Goal: Task Accomplishment & Management: Complete application form

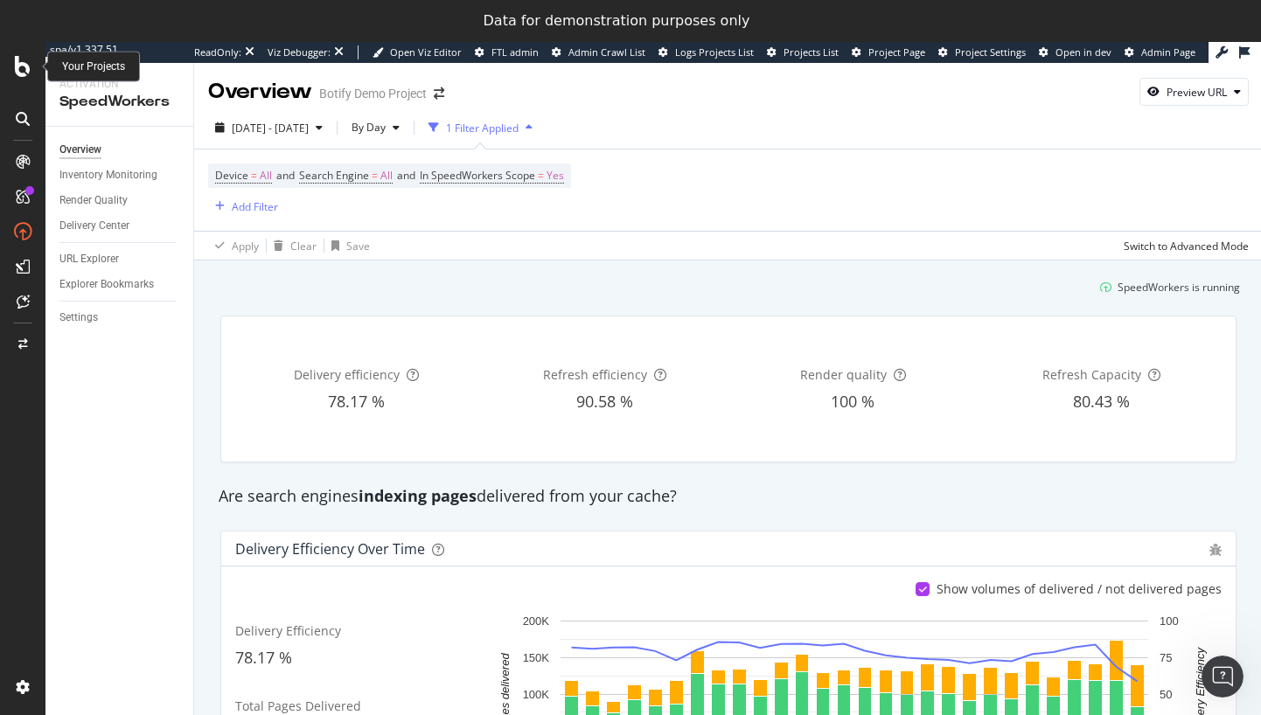
click at [30, 70] on icon at bounding box center [23, 66] width 16 height 21
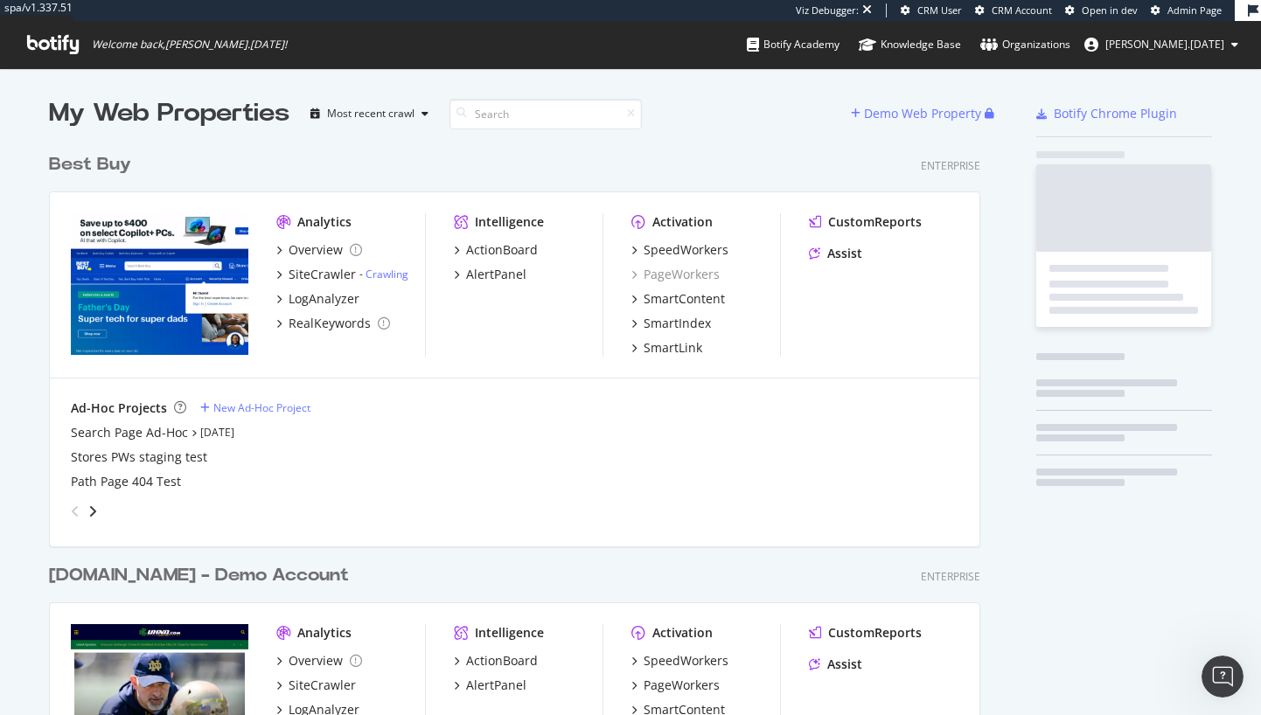
scroll to position [15017, 932]
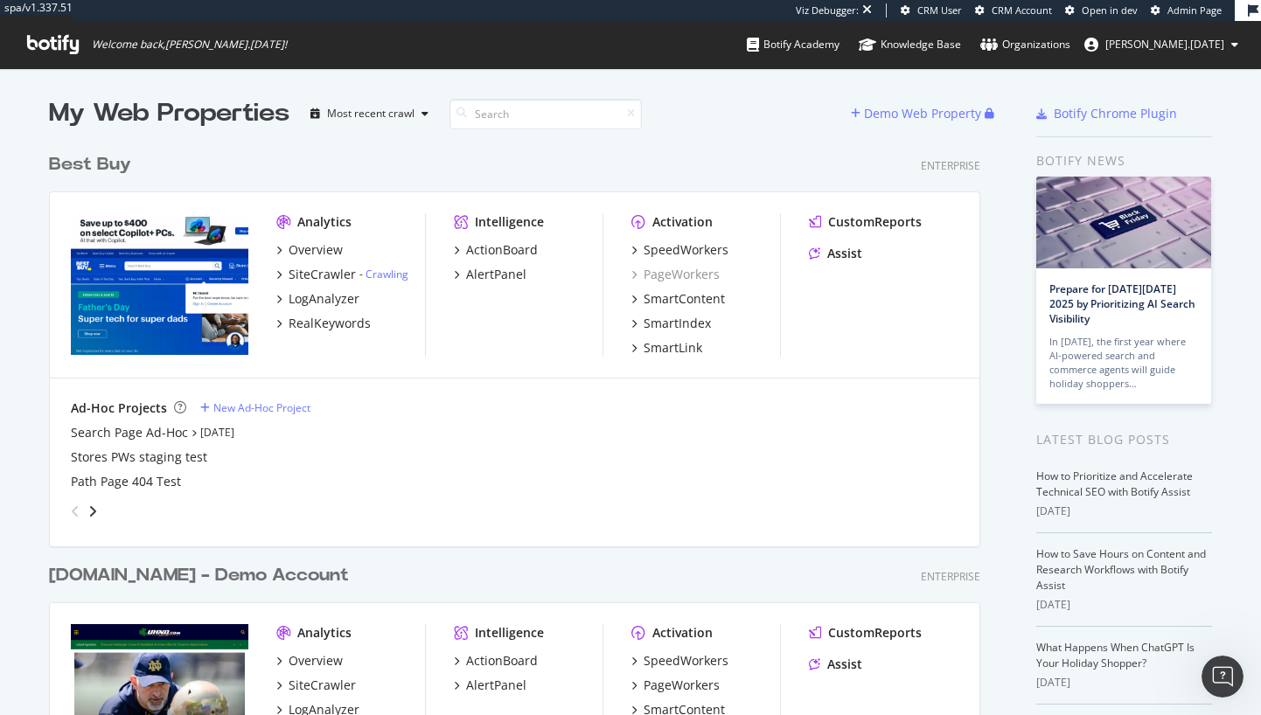
click at [310, 437] on div "Search Page Ad-Hoc Jul 16th 25" at bounding box center [515, 432] width 888 height 17
click at [274, 409] on div "New Ad-Hoc Project" at bounding box center [261, 408] width 97 height 15
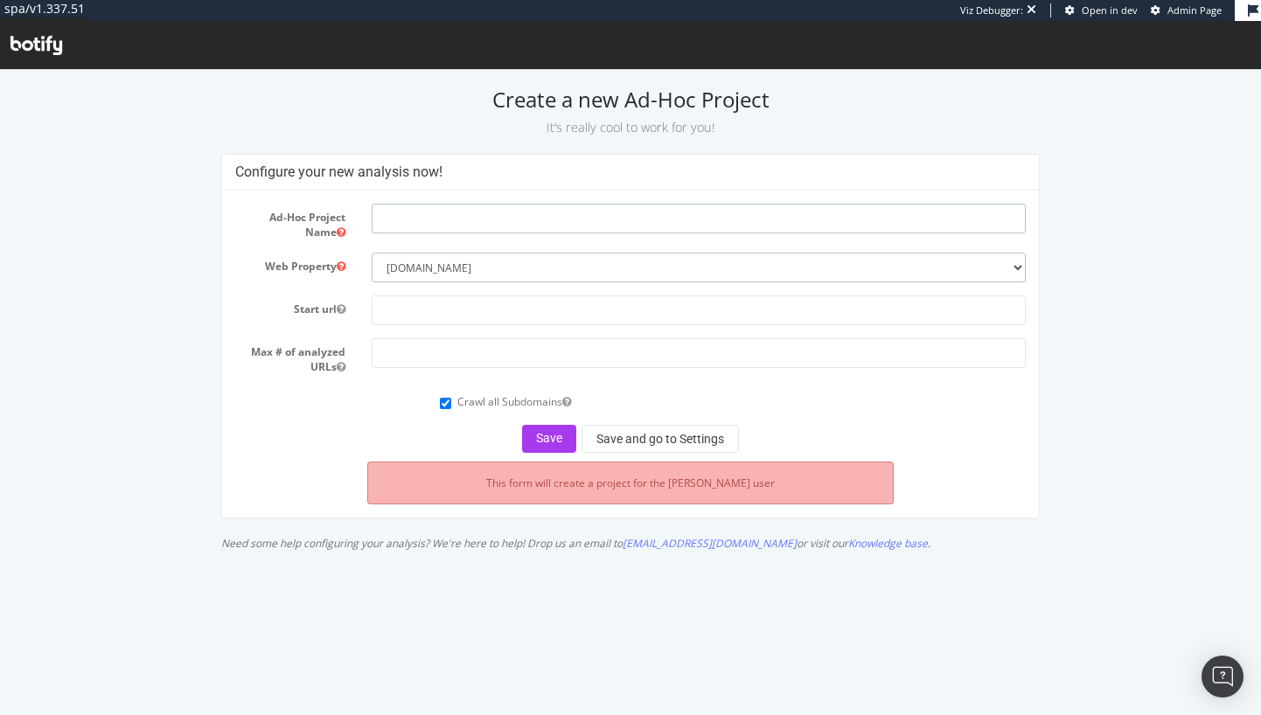
click at [555, 217] on input "text" at bounding box center [699, 219] width 654 height 30
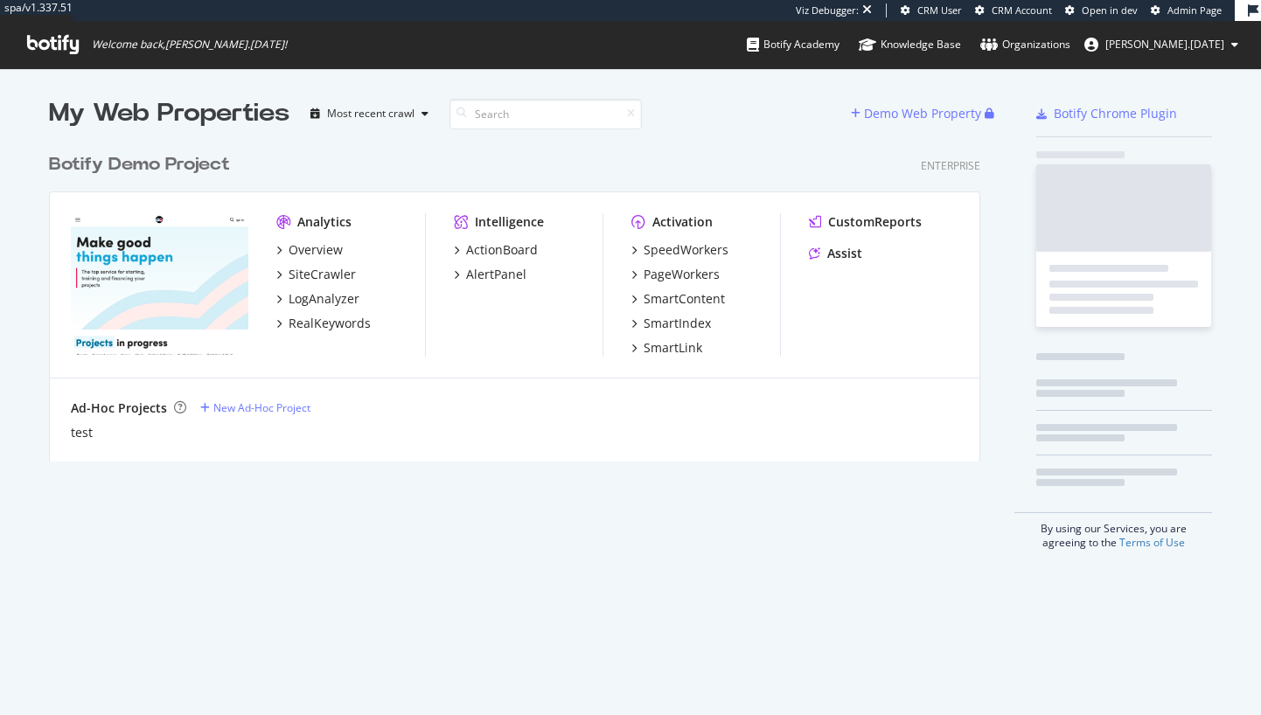
scroll to position [317, 932]
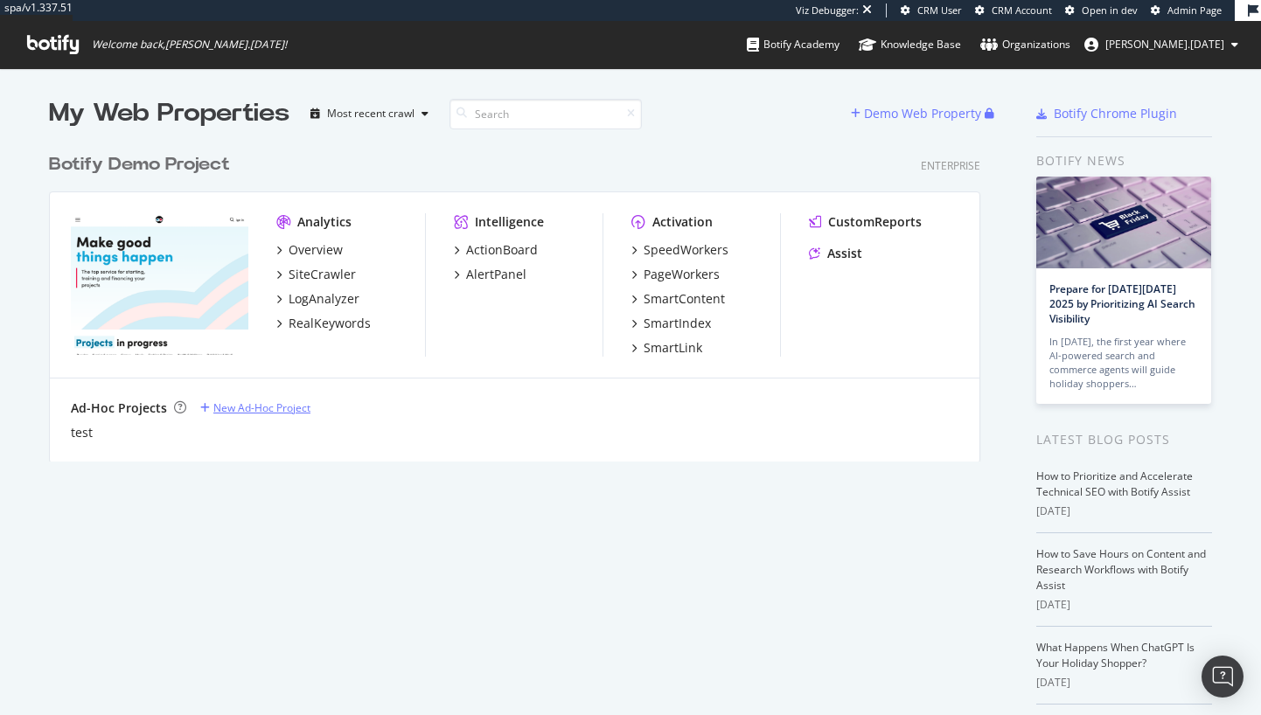
click at [224, 407] on div "New Ad-Hoc Project" at bounding box center [261, 408] width 97 height 15
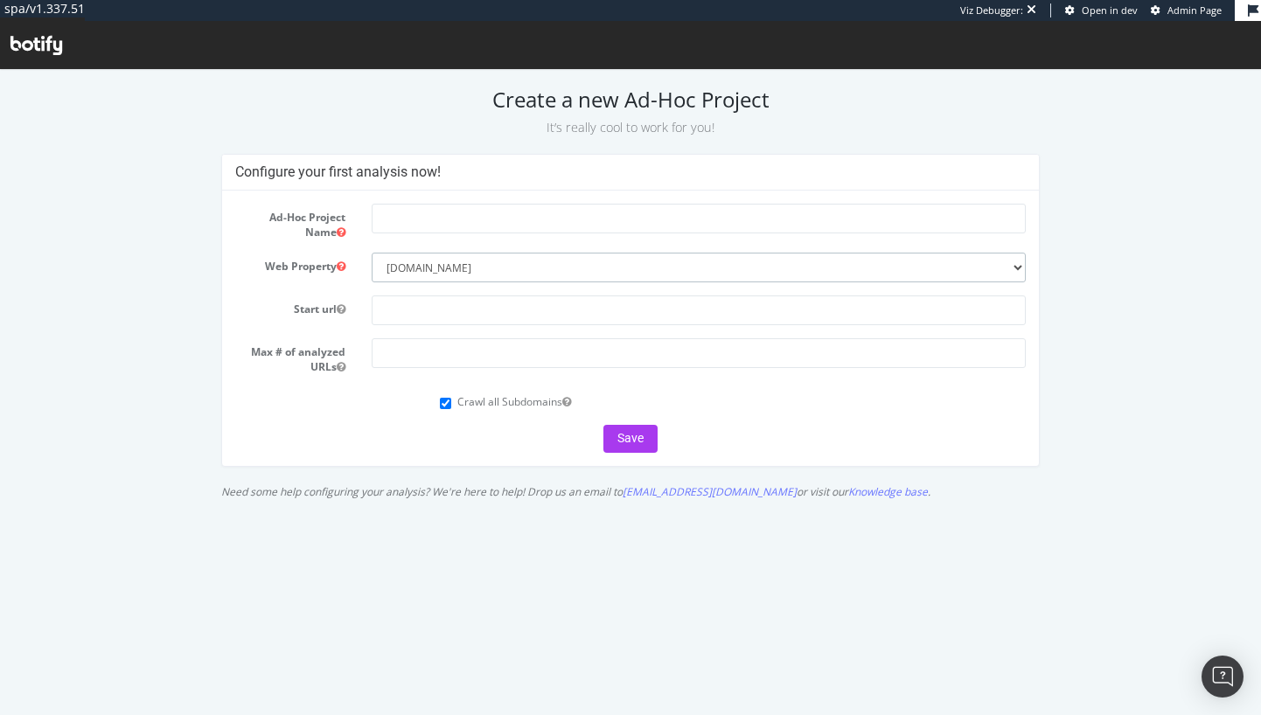
click at [543, 266] on select "--------- UHND (Old Demo) [DOMAIN_NAME] (Demo Account) [DOMAIN_NAME] [DOMAIN_NA…" at bounding box center [699, 268] width 654 height 30
select select "5"
click at [372, 253] on select "--------- UHND (Old Demo) [DOMAIN_NAME] (Demo Account) [DOMAIN_NAME] [DOMAIN_NA…" at bounding box center [699, 268] width 654 height 30
click at [434, 315] on input "text" at bounding box center [699, 311] width 654 height 30
drag, startPoint x: 491, startPoint y: 303, endPoint x: 519, endPoint y: 317, distance: 32.1
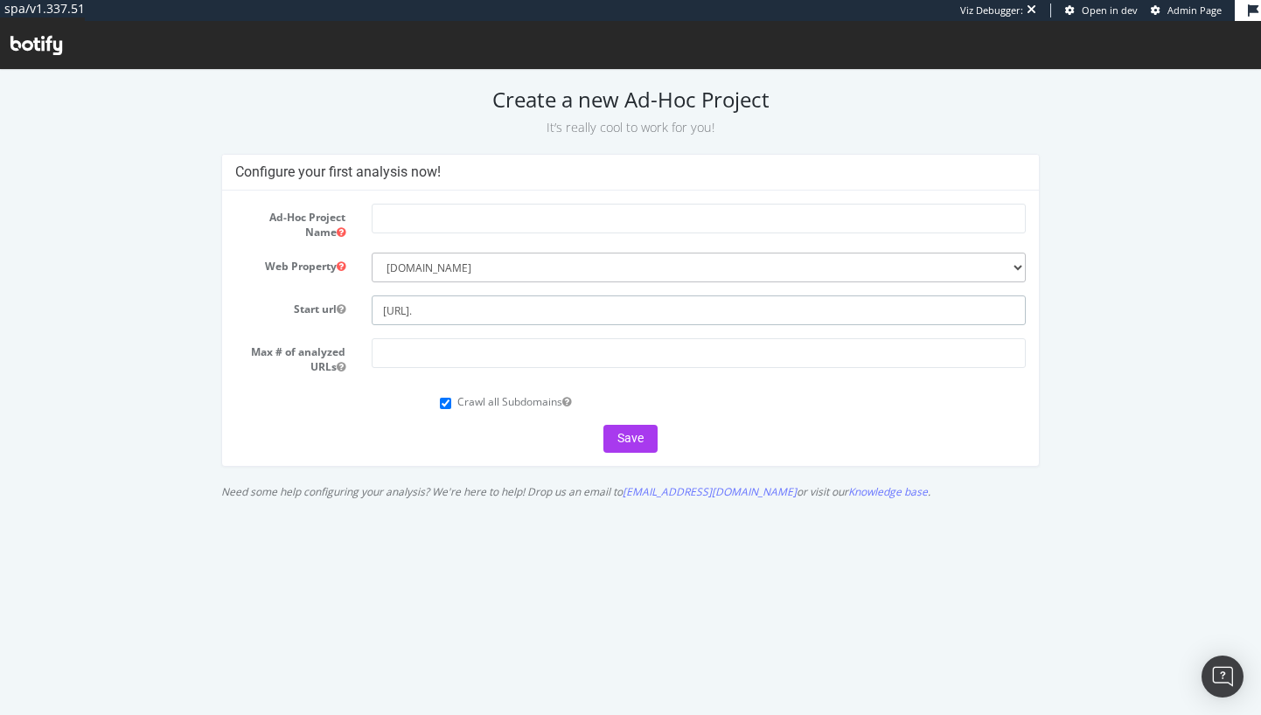
click at [519, 317] on input "https://www." at bounding box center [699, 311] width 654 height 30
paste input "botify.com/"
type input "https://www.botify.com/"
click at [501, 355] on input "number" at bounding box center [699, 353] width 654 height 30
type input "10000"
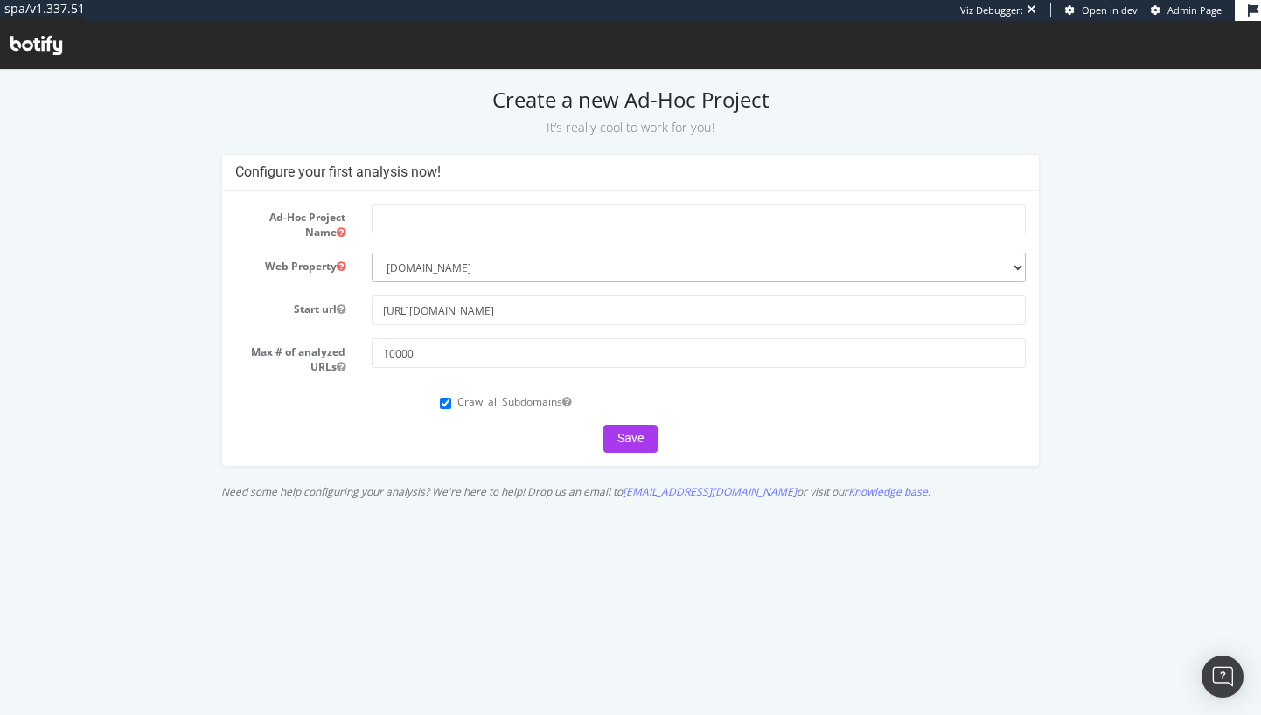
click at [515, 447] on div "Save" at bounding box center [630, 439] width 791 height 28
click at [517, 403] on label "Crawl all Subdomains" at bounding box center [514, 401] width 114 height 15
click at [451, 403] on input "Crawl all Subdomains" at bounding box center [445, 403] width 11 height 11
checkbox input "false"
click at [636, 430] on button "Save" at bounding box center [630, 439] width 54 height 28
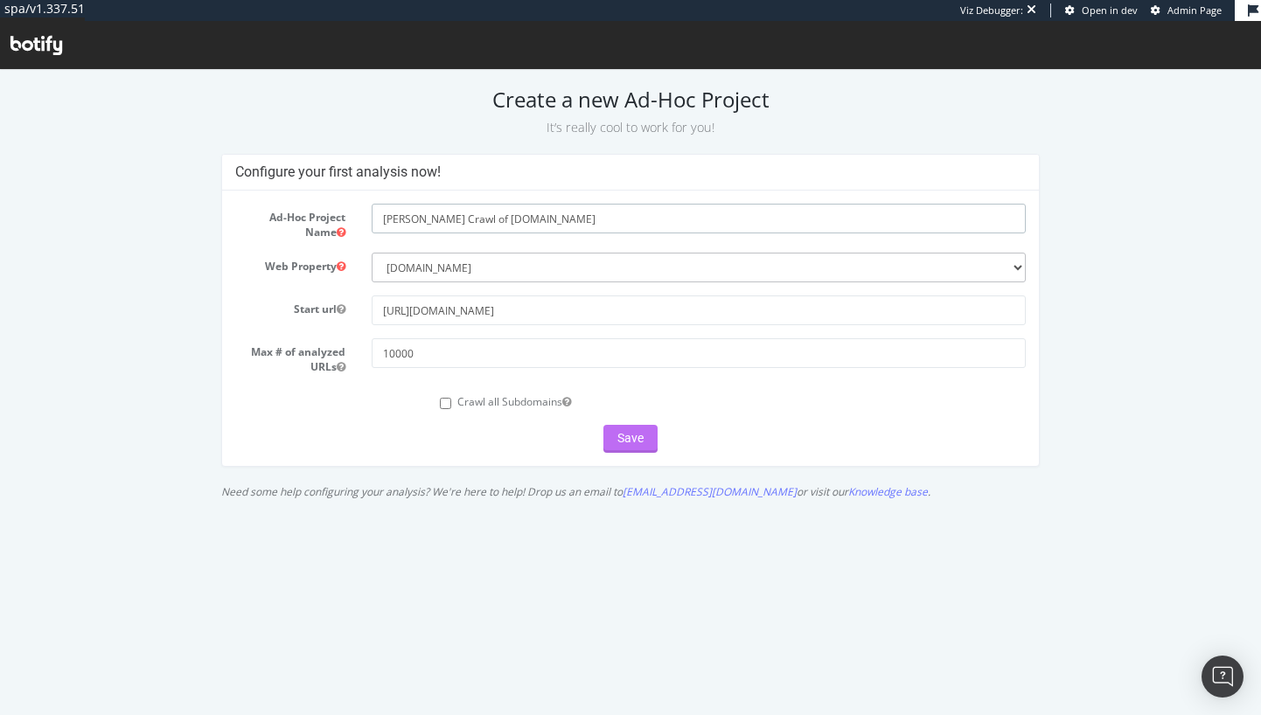
type input "Alex Test Crawl of Botify.com"
click at [620, 436] on button "Save" at bounding box center [630, 439] width 54 height 28
click at [632, 437] on div "Save" at bounding box center [630, 439] width 791 height 28
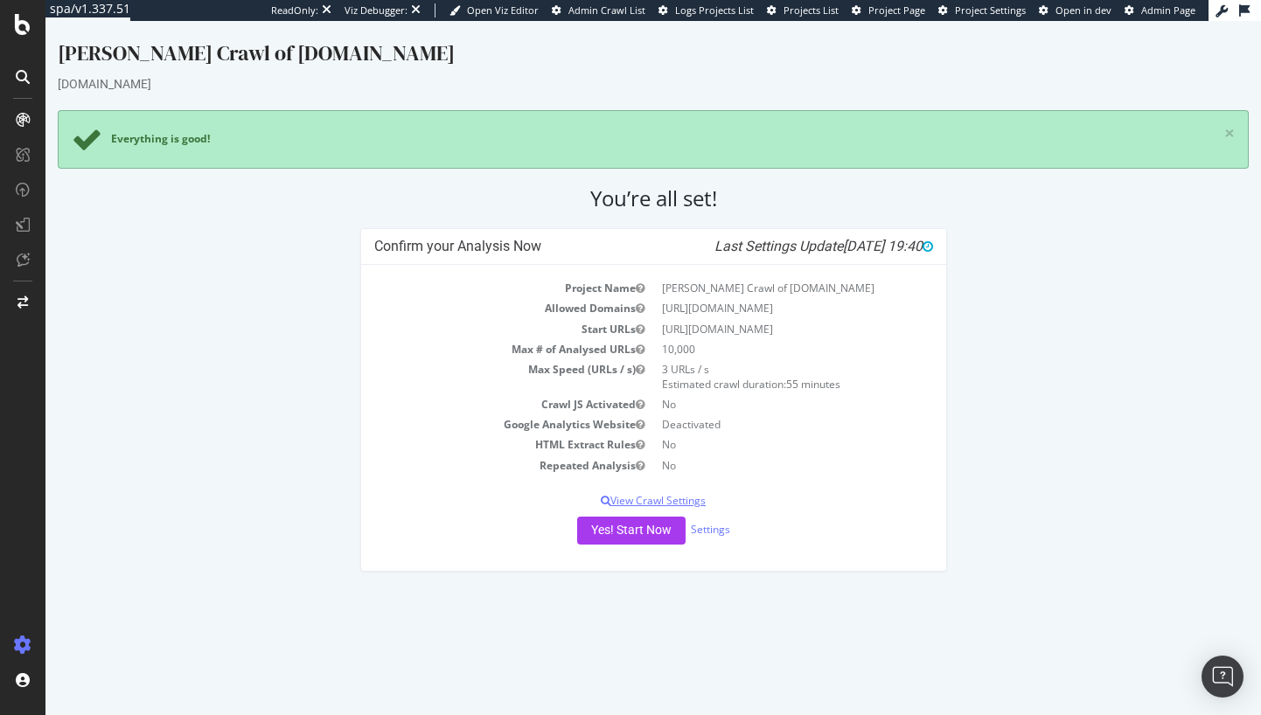
click at [690, 501] on p "View Crawl Settings" at bounding box center [653, 500] width 559 height 15
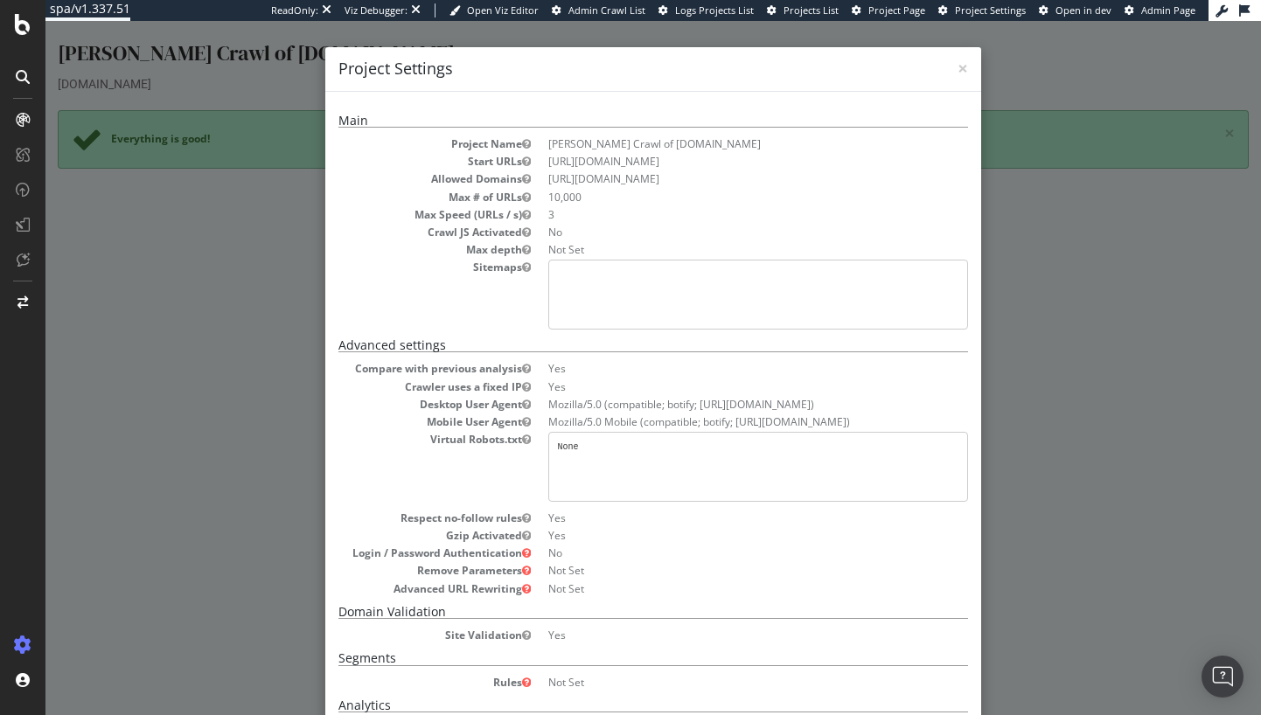
click at [682, 306] on pre at bounding box center [758, 295] width 420 height 70
click at [563, 275] on pre at bounding box center [758, 295] width 420 height 70
click at [548, 263] on pre at bounding box center [758, 295] width 420 height 70
drag, startPoint x: 616, startPoint y: 289, endPoint x: 629, endPoint y: 300, distance: 16.8
click at [614, 290] on pre at bounding box center [758, 295] width 420 height 70
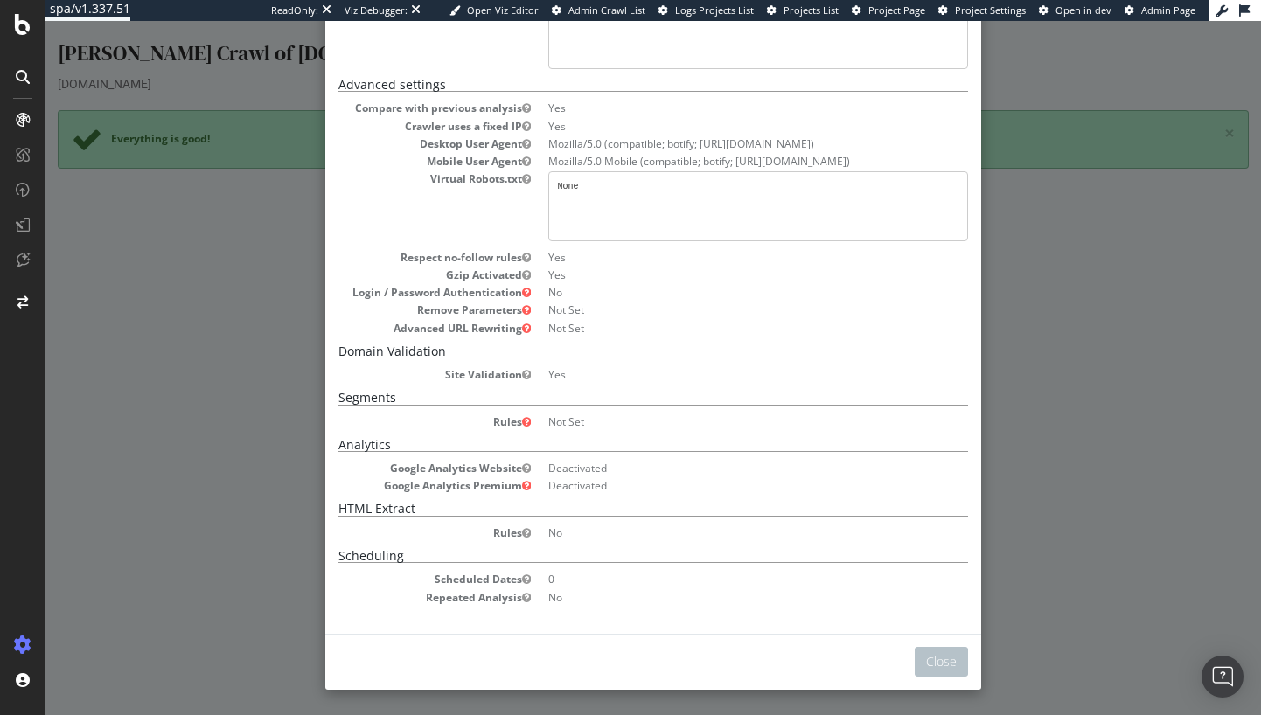
scroll to position [239, 0]
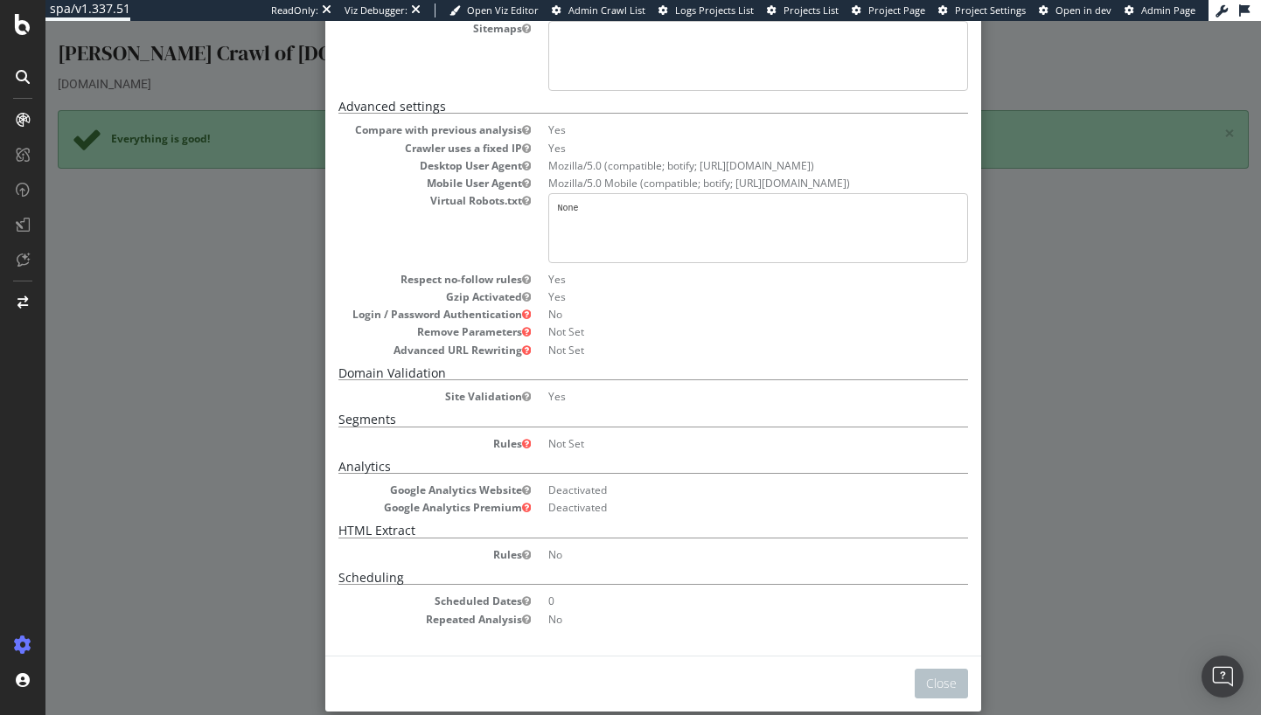
click at [571, 227] on pre "None" at bounding box center [758, 228] width 420 height 70
click at [569, 207] on pre "None" at bounding box center [758, 228] width 420 height 70
click at [548, 130] on dd "Yes" at bounding box center [758, 129] width 420 height 15
click at [1089, 562] on div "× Close Project Settings Main Project Name Alex Test Crawl of Botify.com Start …" at bounding box center [653, 368] width 1216 height 694
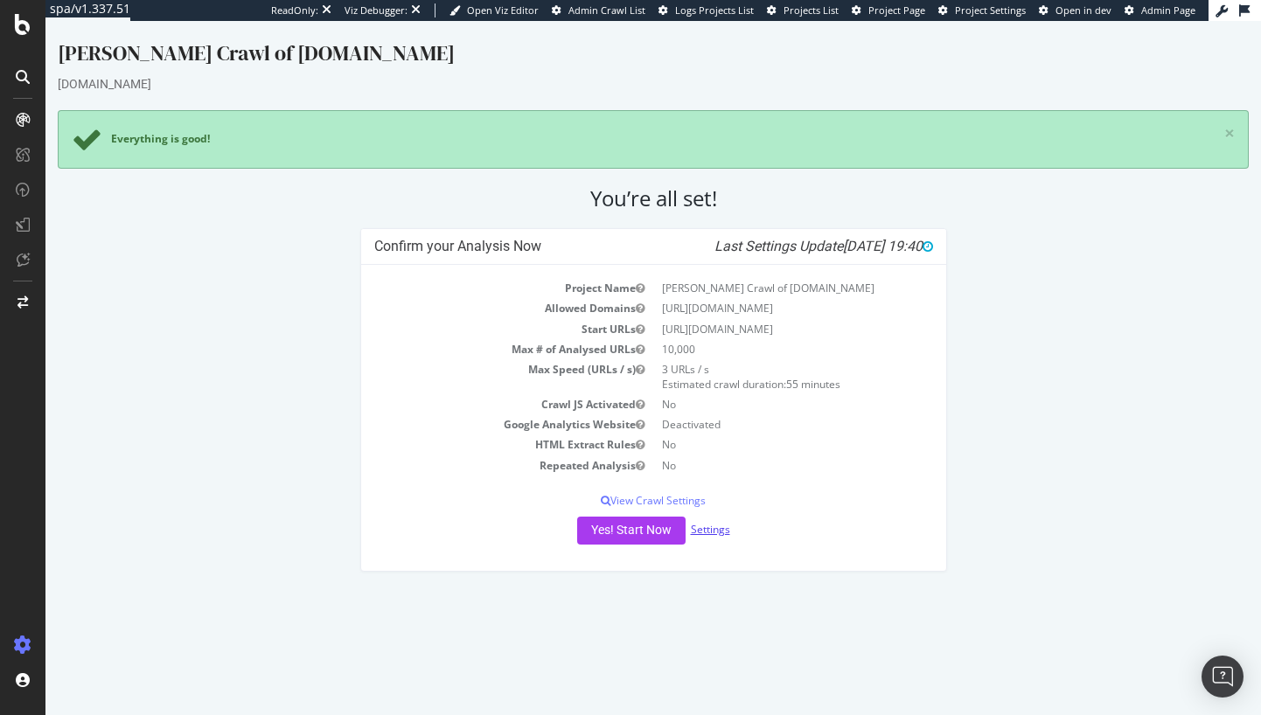
click at [710, 530] on link "Settings" at bounding box center [710, 529] width 39 height 15
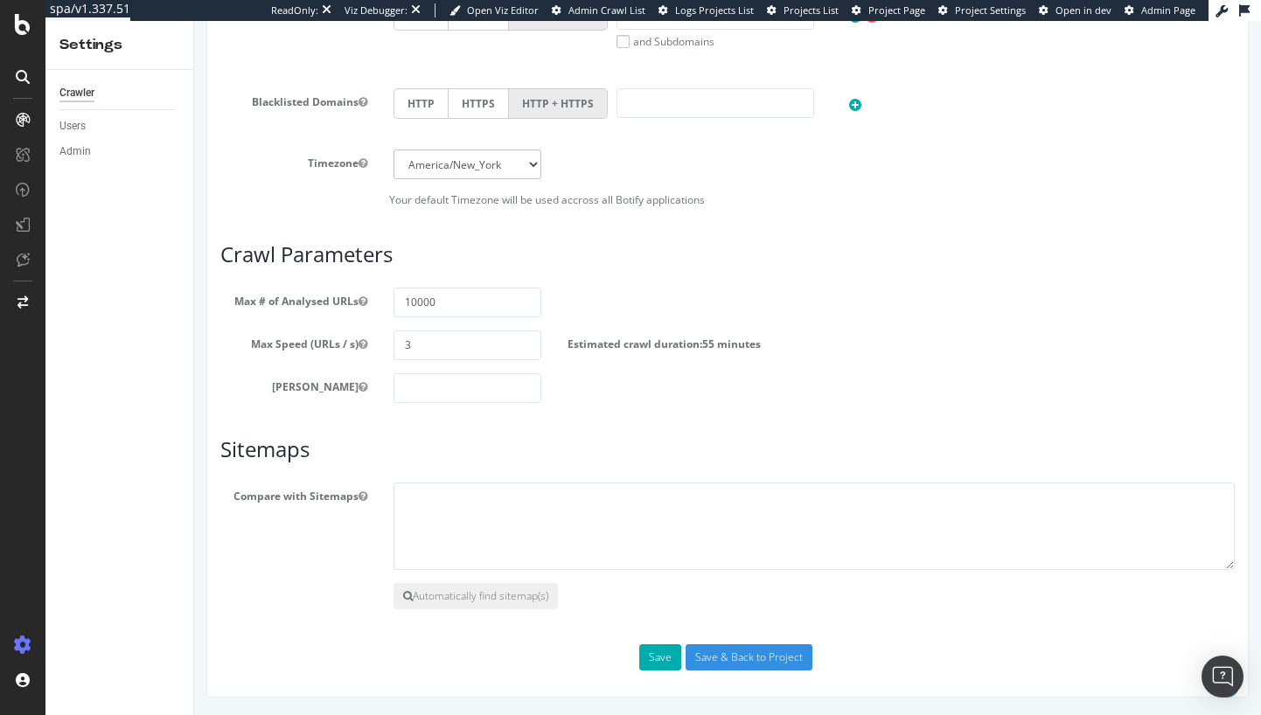
scroll to position [874, 0]
click at [62, 122] on div "Users" at bounding box center [72, 126] width 26 height 18
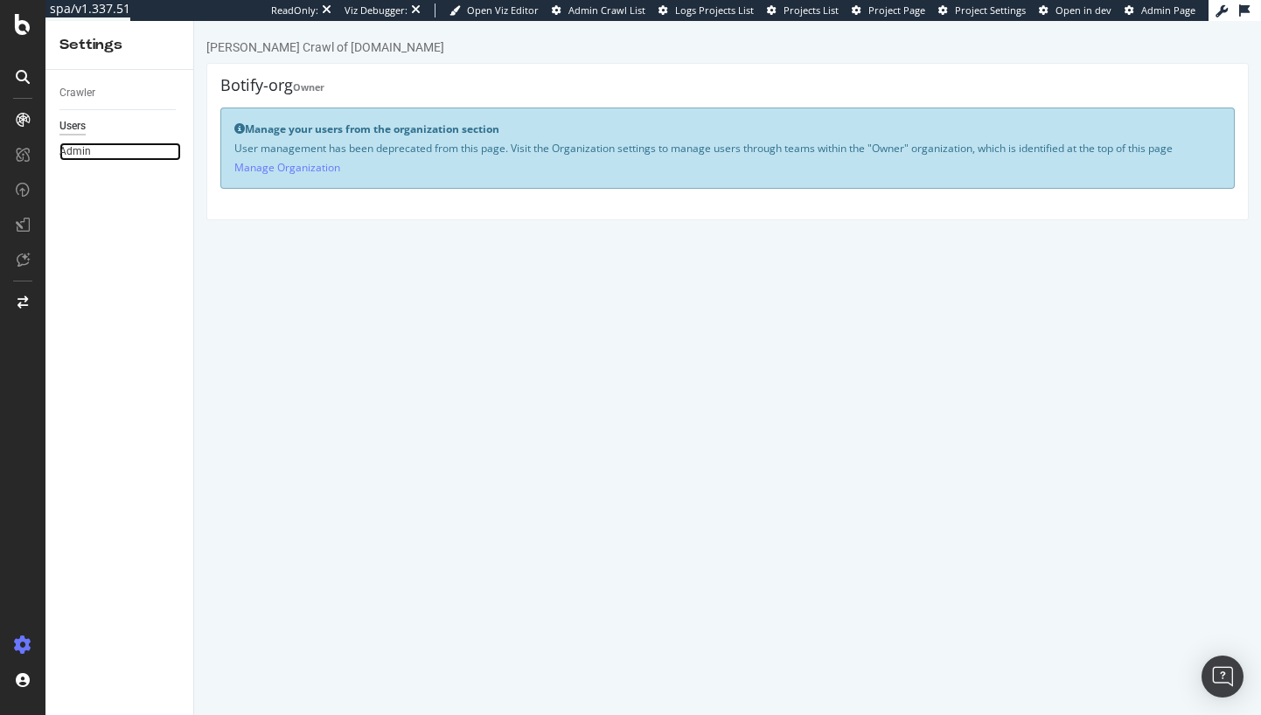
click at [91, 153] on link "Admin" at bounding box center [120, 152] width 122 height 18
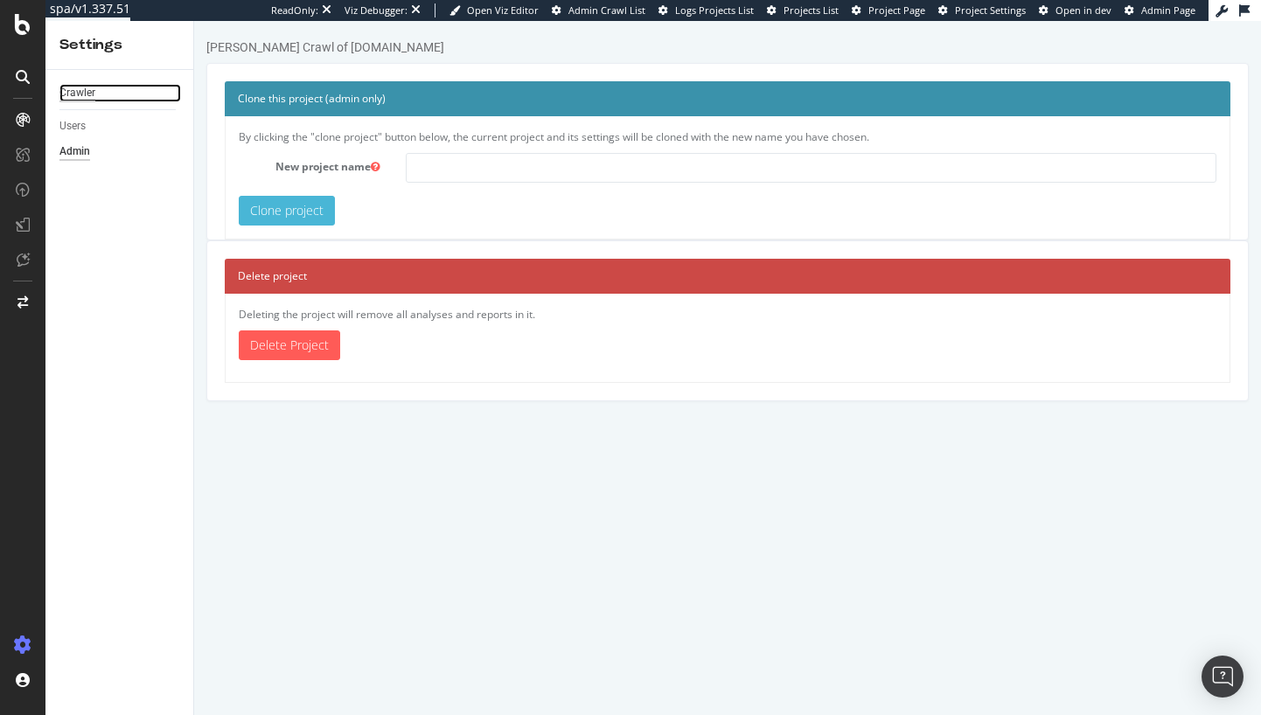
click at [85, 90] on div "Crawler" at bounding box center [77, 93] width 36 height 18
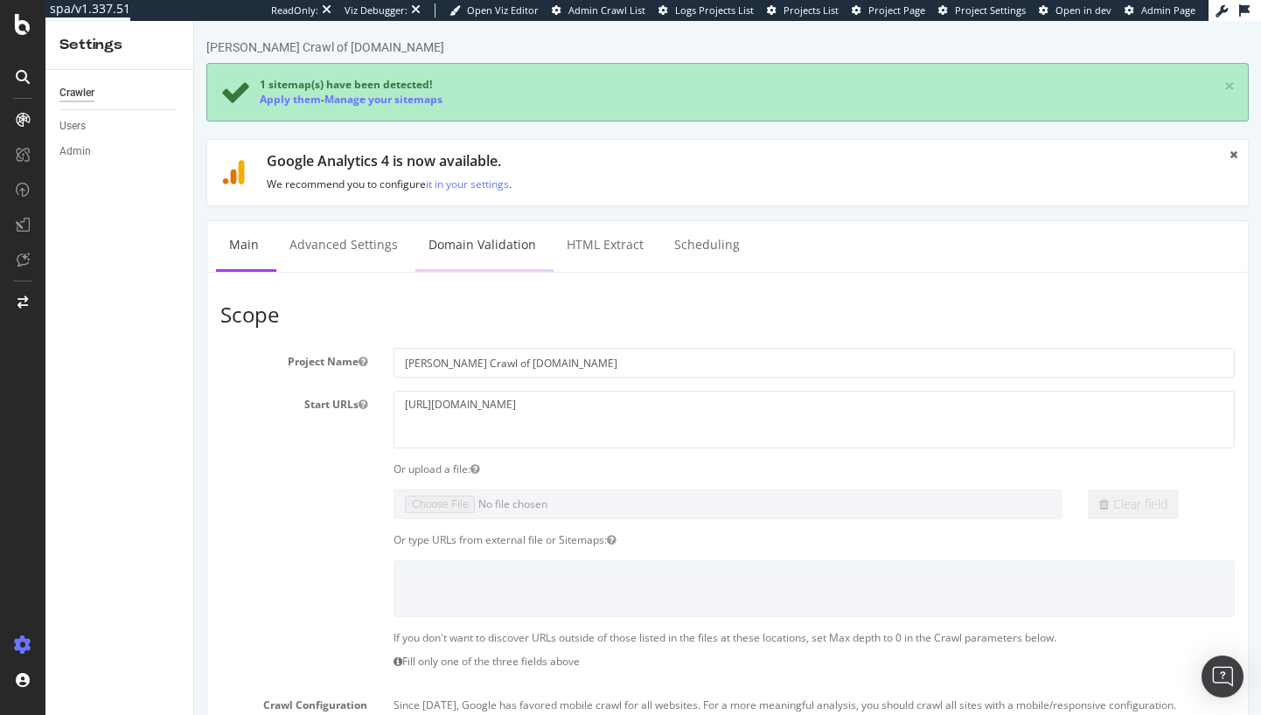
click at [493, 251] on link "Domain Validation" at bounding box center [482, 245] width 134 height 48
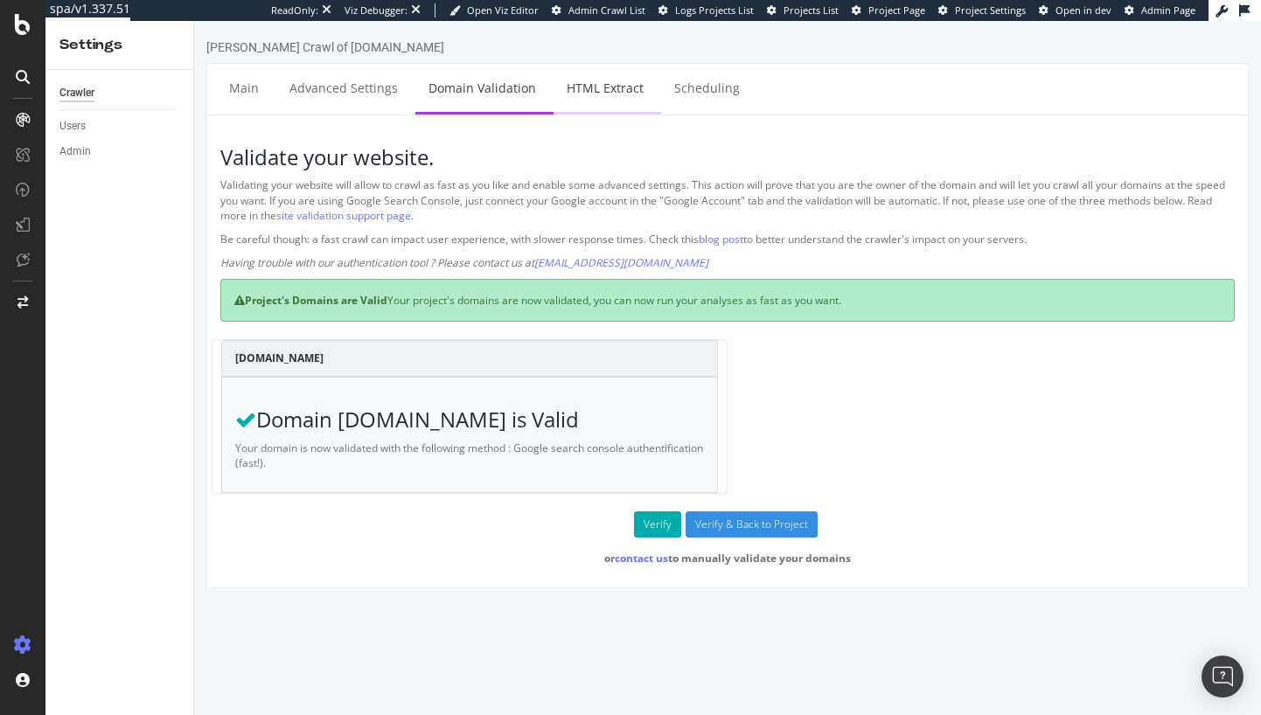
click at [572, 88] on link "HTML Extract" at bounding box center [605, 88] width 103 height 48
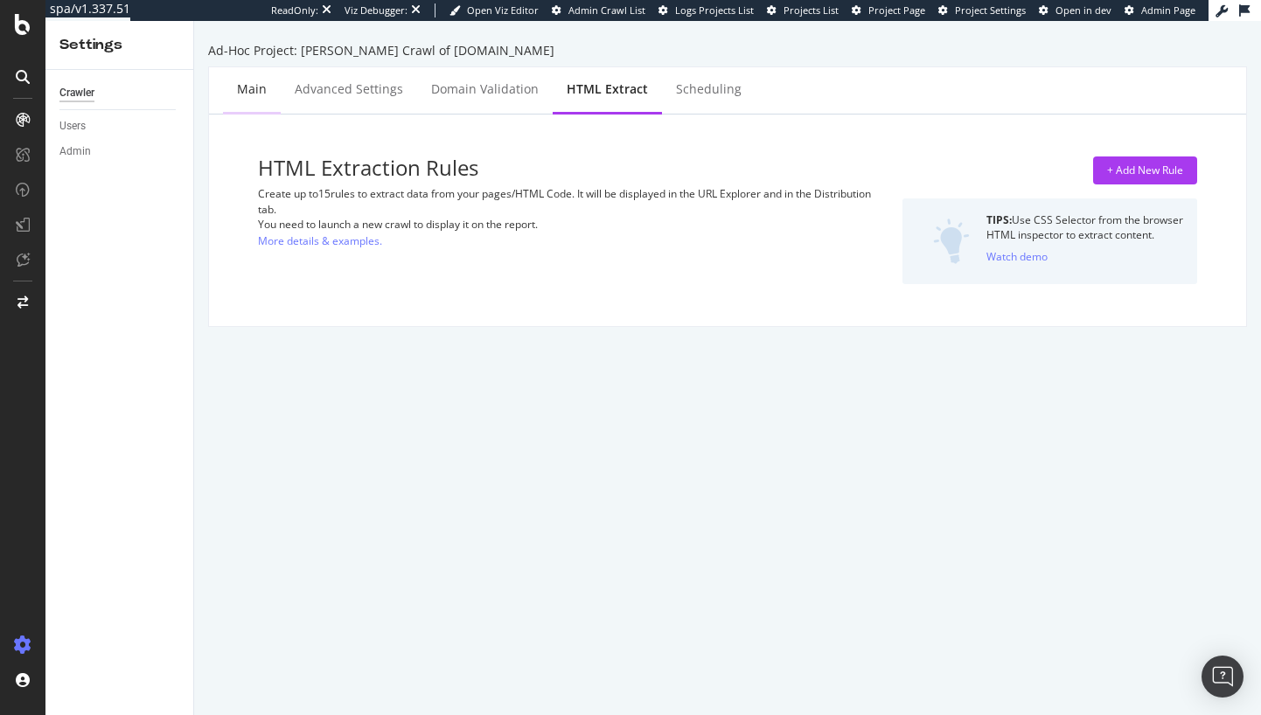
click at [246, 87] on div "Main" at bounding box center [252, 88] width 30 height 17
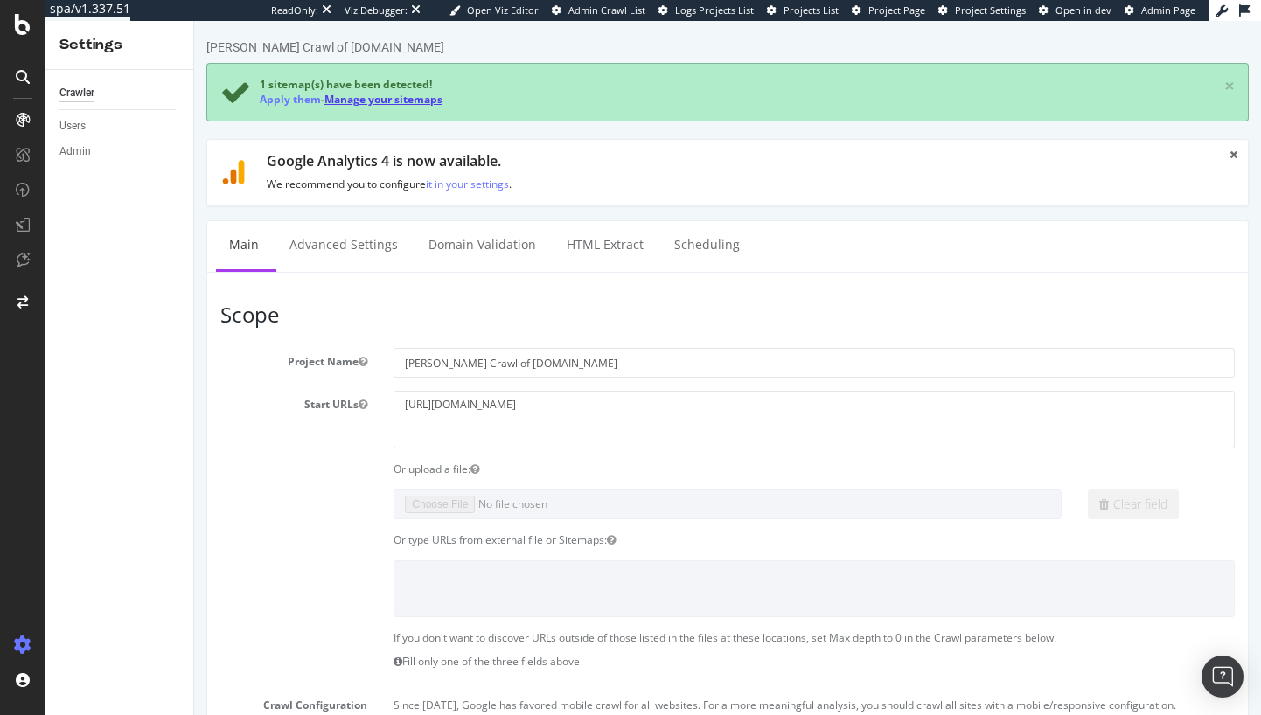
click at [422, 102] on link "Manage your sitemaps" at bounding box center [383, 99] width 118 height 15
click at [293, 98] on link "Apply them" at bounding box center [290, 99] width 61 height 15
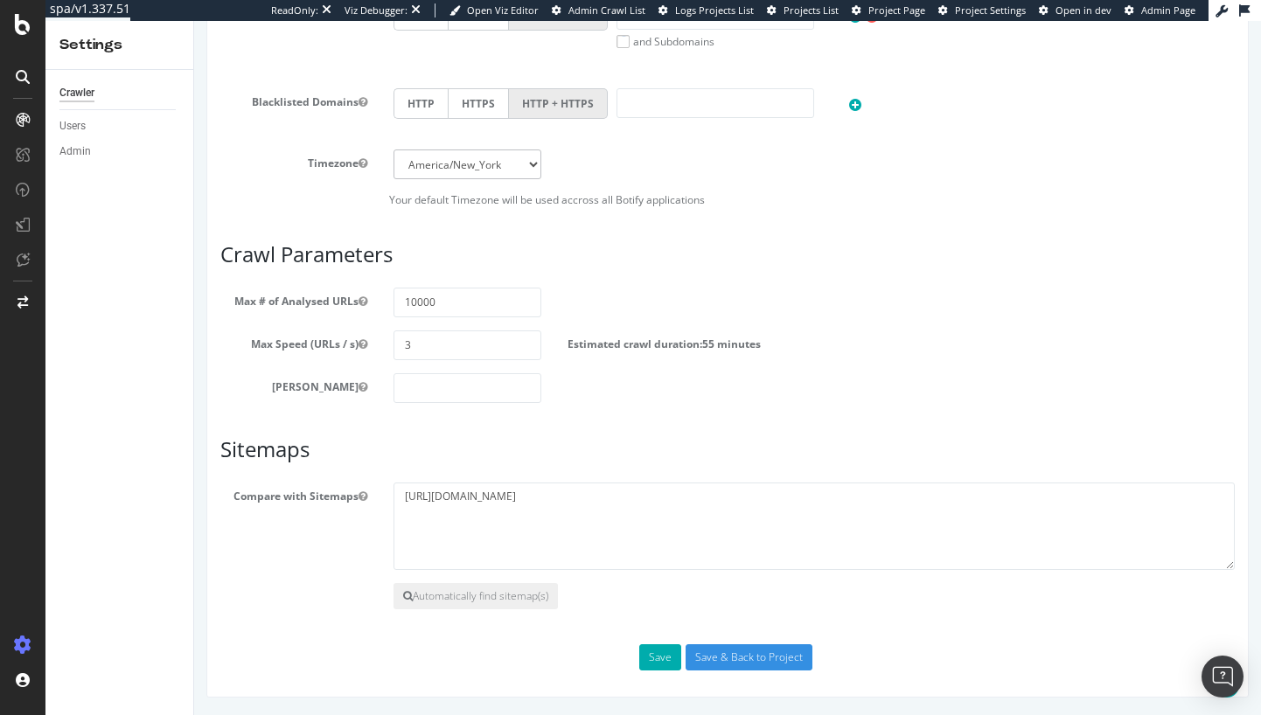
scroll to position [798, 0]
click at [711, 660] on input "Save & Back to Project" at bounding box center [749, 657] width 127 height 26
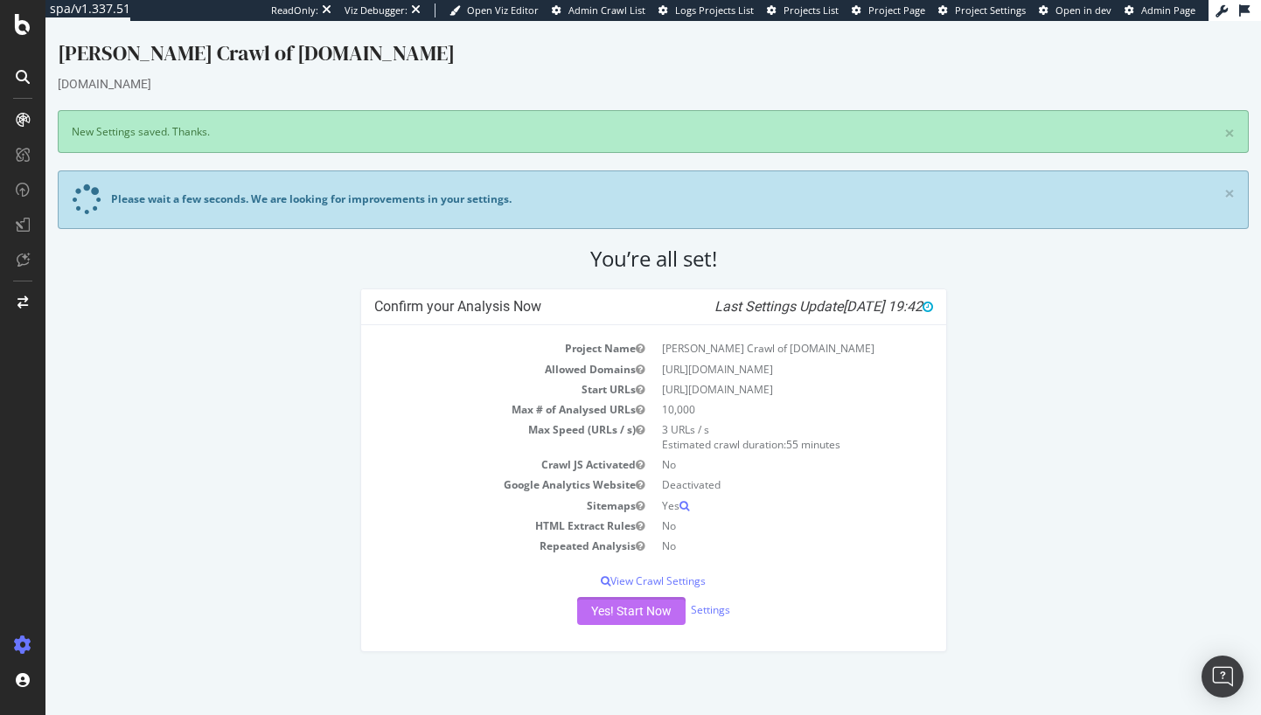
click at [634, 609] on button "Yes! Start Now" at bounding box center [631, 611] width 108 height 28
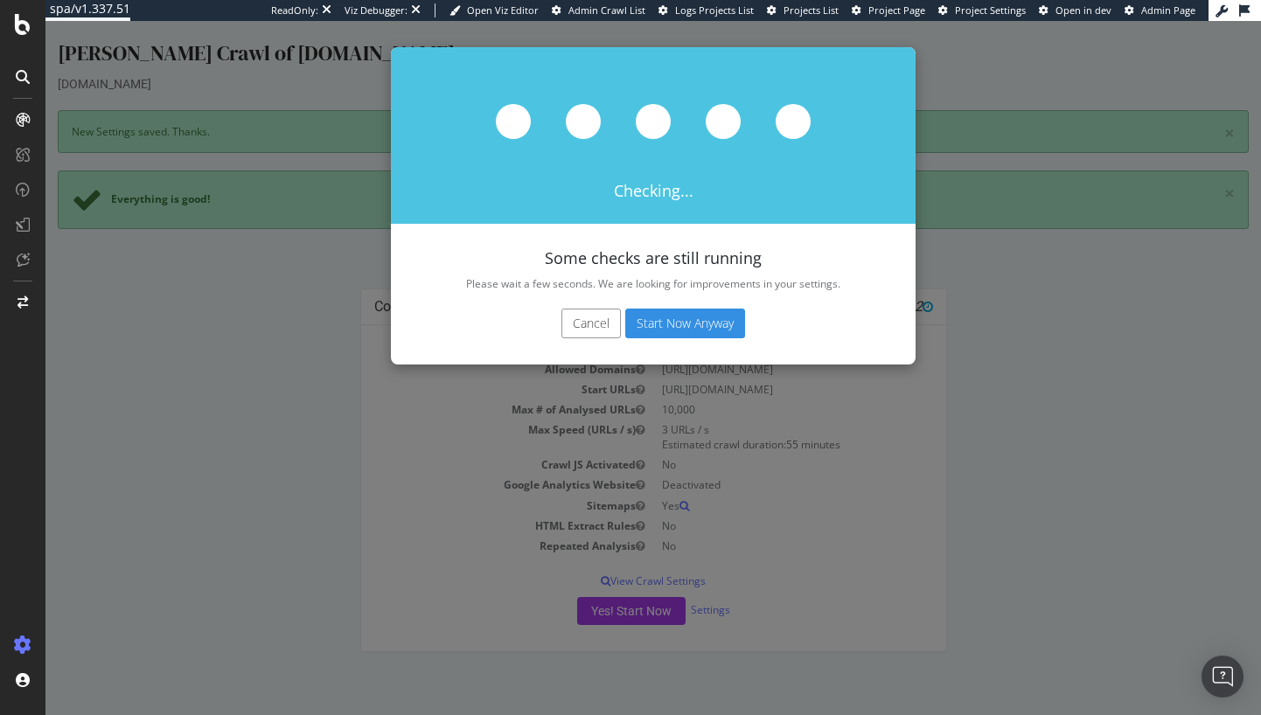
click at [650, 326] on button "Start Now Anyway" at bounding box center [685, 324] width 120 height 30
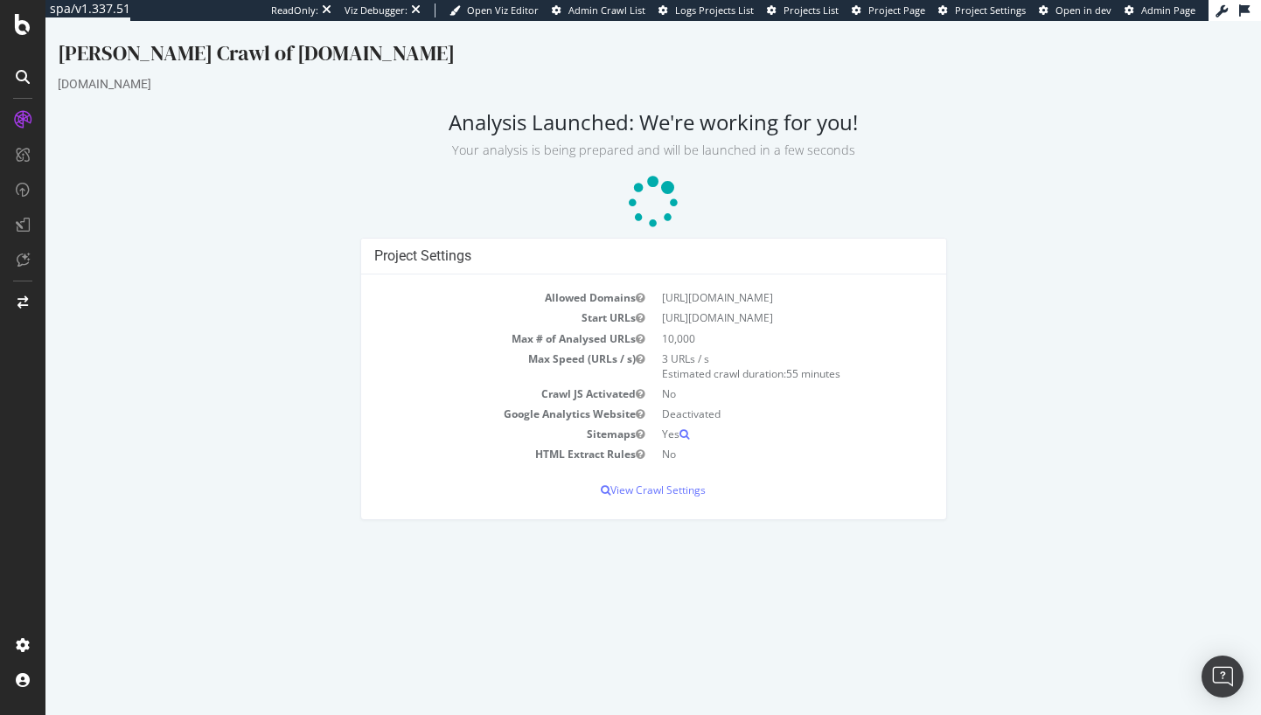
click at [675, 498] on div "Allowed Domains https://www.botify.com Start URLs https://www.botify.com/ Max #…" at bounding box center [653, 397] width 585 height 244
click at [679, 491] on p "View Crawl Settings" at bounding box center [653, 490] width 559 height 15
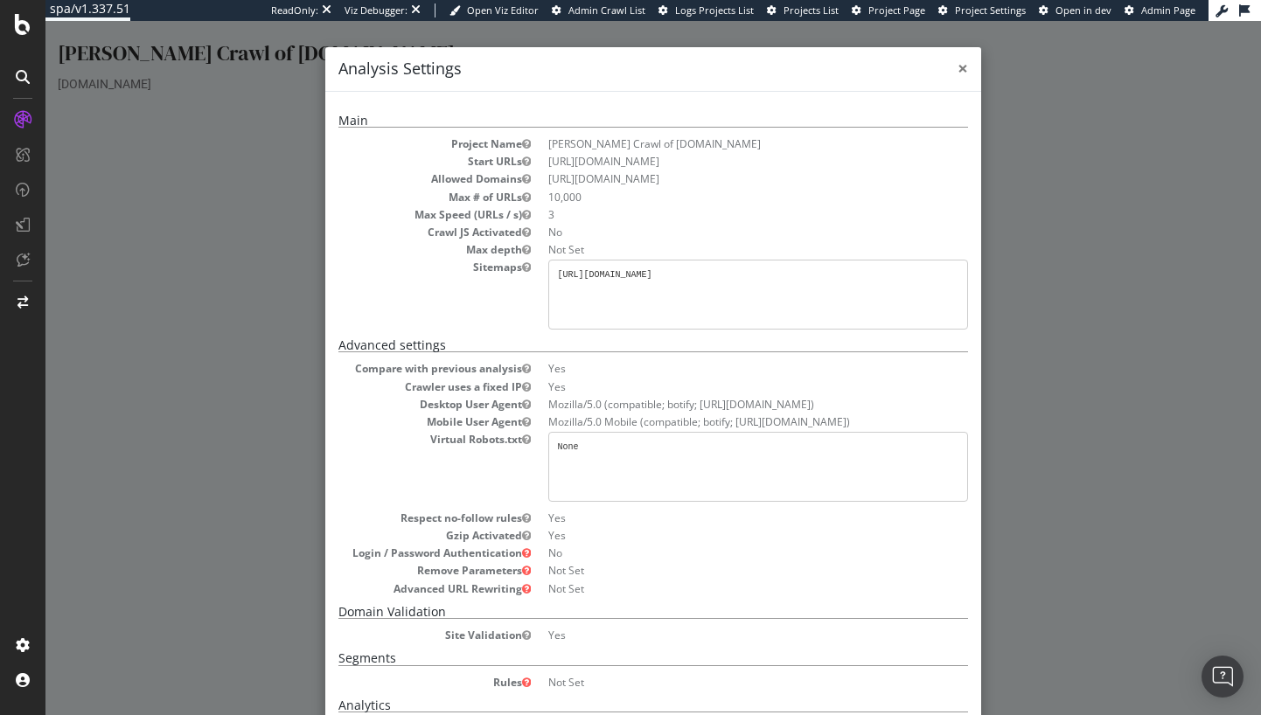
click at [958, 59] on span "×" at bounding box center [963, 68] width 10 height 24
